Goal: Navigation & Orientation: Find specific page/section

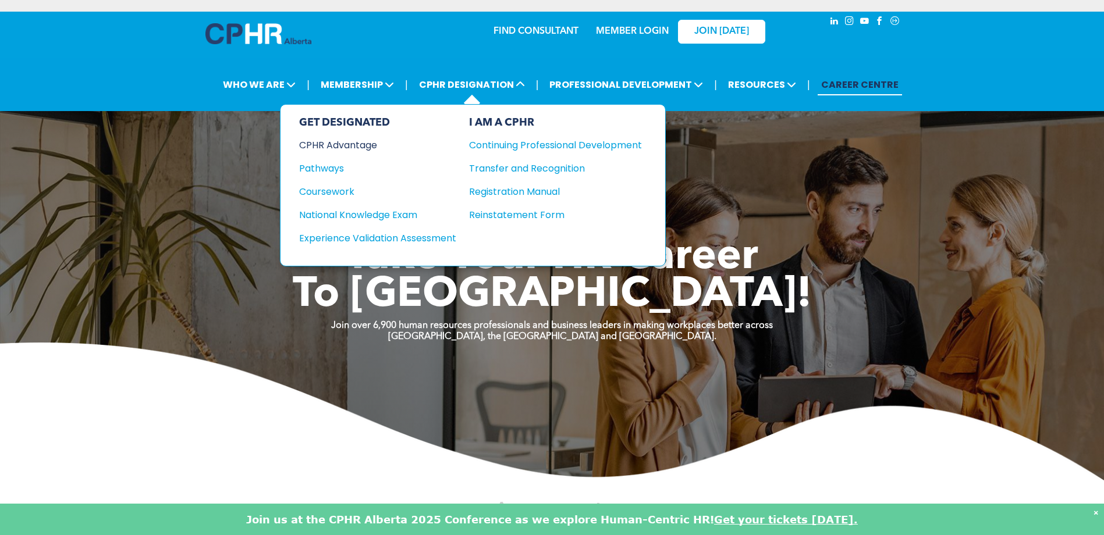
click at [359, 144] on div "CPHR Advantage" at bounding box center [369, 145] width 141 height 15
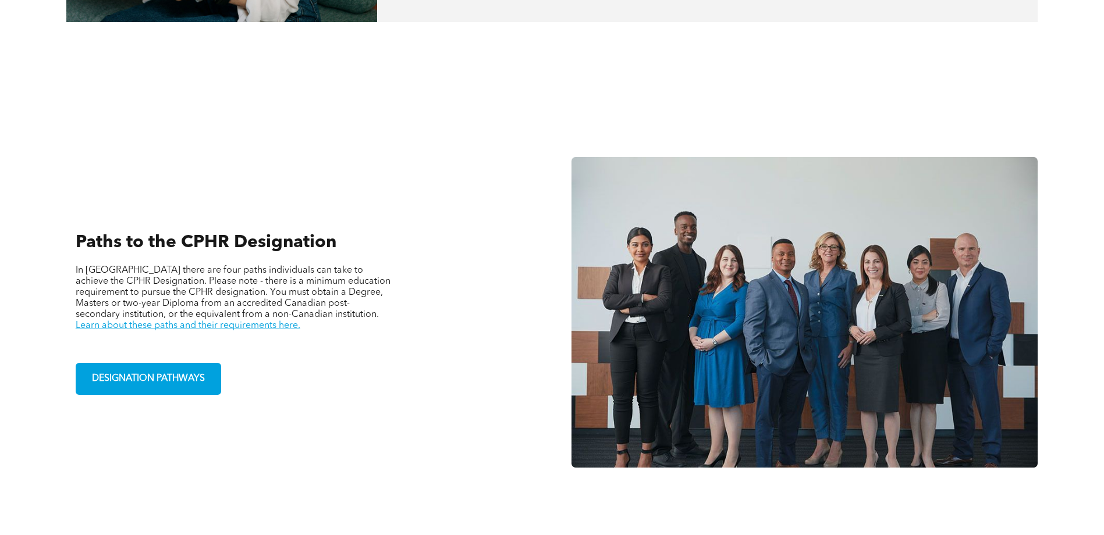
scroll to position [640, 0]
